Goal: Task Accomplishment & Management: Complete application form

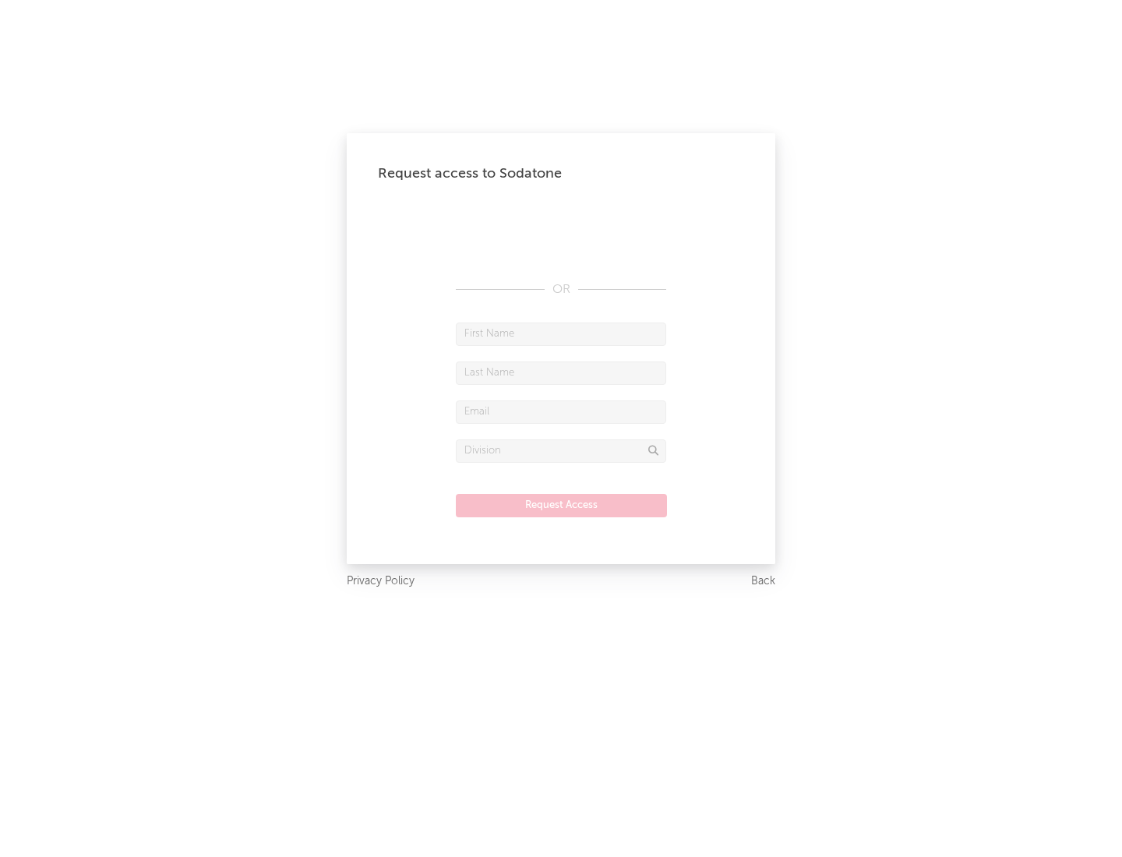
click at [561, 333] on input "text" at bounding box center [561, 334] width 210 height 23
type input "[PERSON_NAME]"
click at [561, 372] on input "text" at bounding box center [561, 373] width 210 height 23
type input "[PERSON_NAME]"
click at [561, 411] on input "text" at bounding box center [561, 411] width 210 height 23
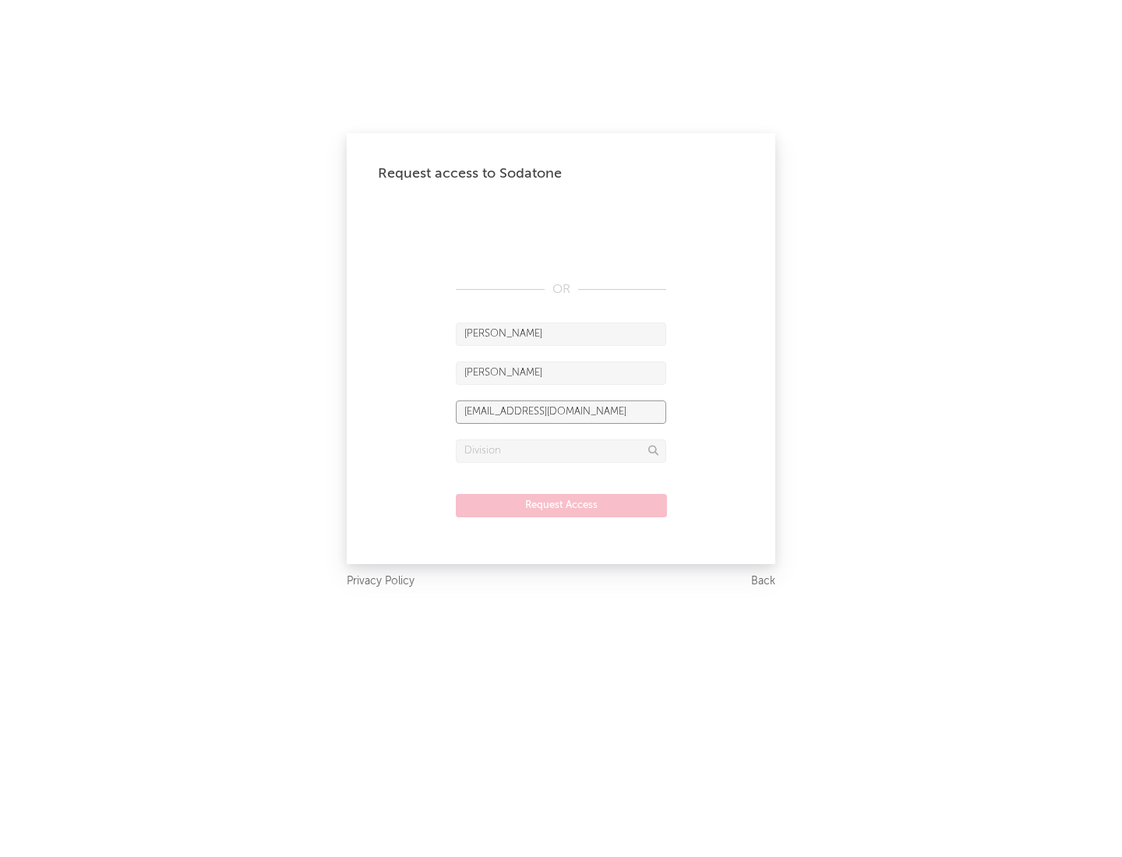
type input "[EMAIL_ADDRESS][DOMAIN_NAME]"
click at [561, 450] on input "text" at bounding box center [561, 450] width 210 height 23
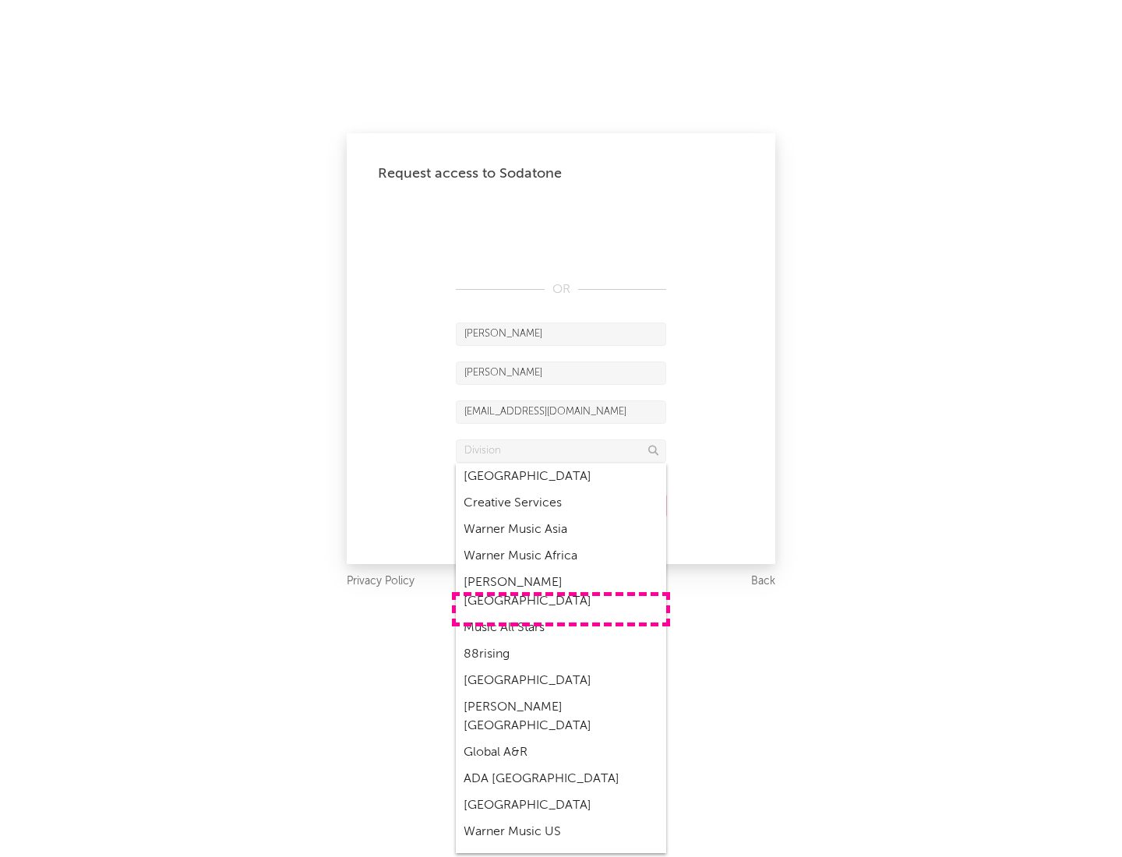
click at [561, 615] on div "Music All Stars" at bounding box center [561, 628] width 210 height 26
type input "Music All Stars"
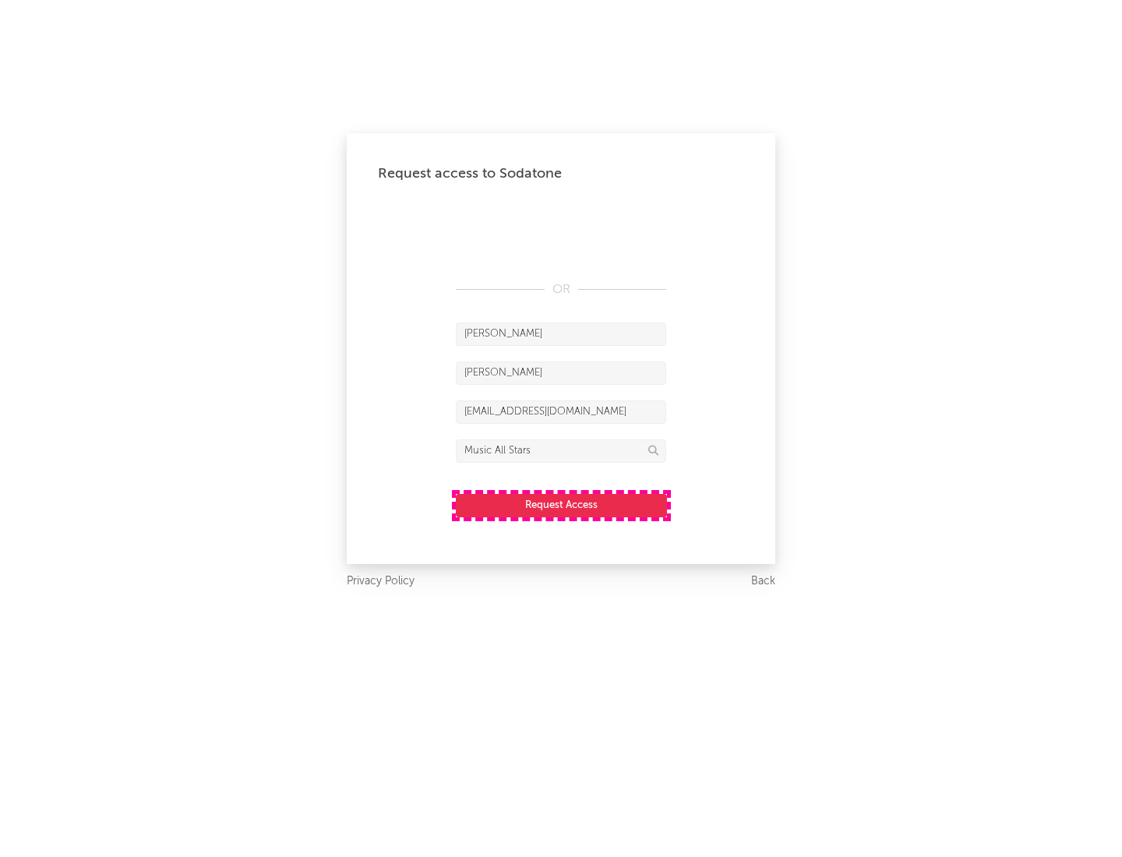
click at [561, 505] on button "Request Access" at bounding box center [561, 505] width 211 height 23
